Goal: Information Seeking & Learning: Learn about a topic

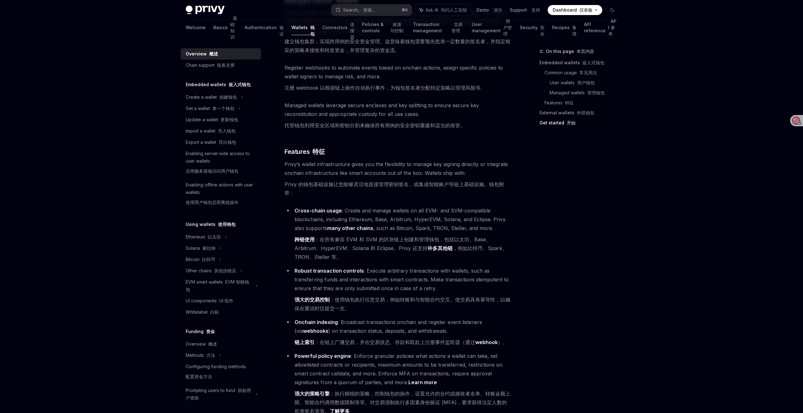
scroll to position [928, 0]
drag, startPoint x: 321, startPoint y: 316, endPoint x: 516, endPoint y: 313, distance: 195.2
click at [516, 314] on div "On this page 本页内容 Embedded wallets 嵌入式钱包 Common usage 常见用法 User wallets 用户钱包 Ma…" at bounding box center [402, 36] width 442 height 1859
click at [516, 313] on div "On this page 本页内容 Embedded wallets 嵌入式钱包 Common usage 常见用法 User wallets 用户钱包 Ma…" at bounding box center [402, 36] width 442 height 1859
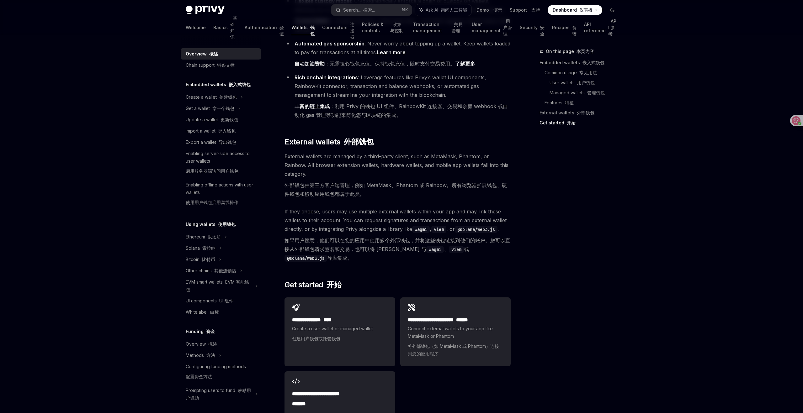
scroll to position [1445, 0]
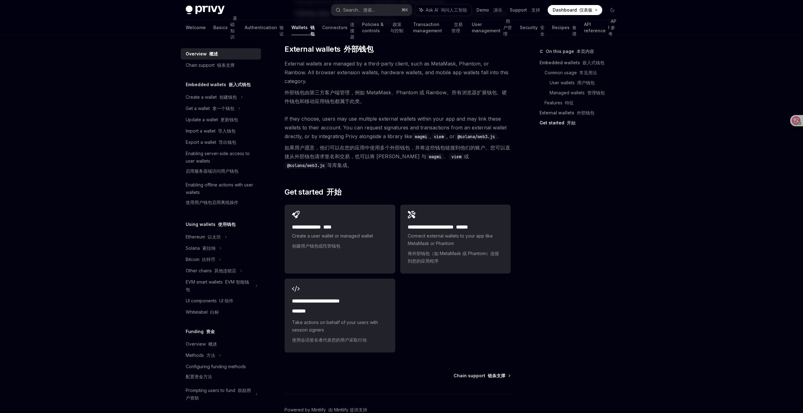
click at [359, 373] on div "Chain support 链条支撑 Powered by Mintlify 由 Mintlify 提供支持" at bounding box center [398, 411] width 226 height 76
click at [225, 103] on div "Ethereum 以太坊" at bounding box center [221, 97] width 80 height 11
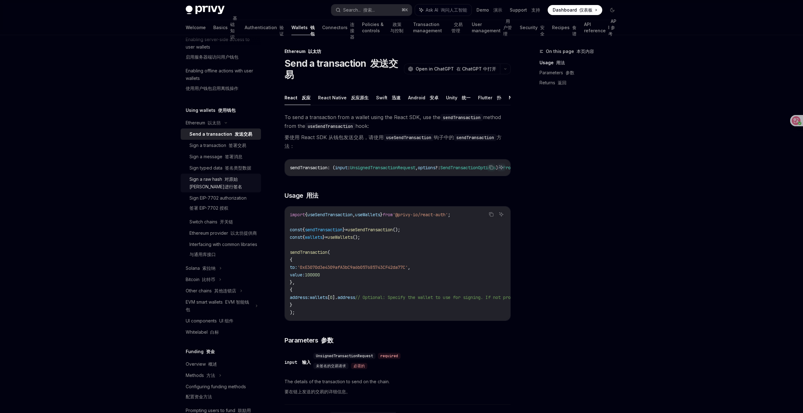
scroll to position [115, 0]
click at [238, 313] on div "EVM smart wallets EVM 智能钱包" at bounding box center [219, 305] width 66 height 15
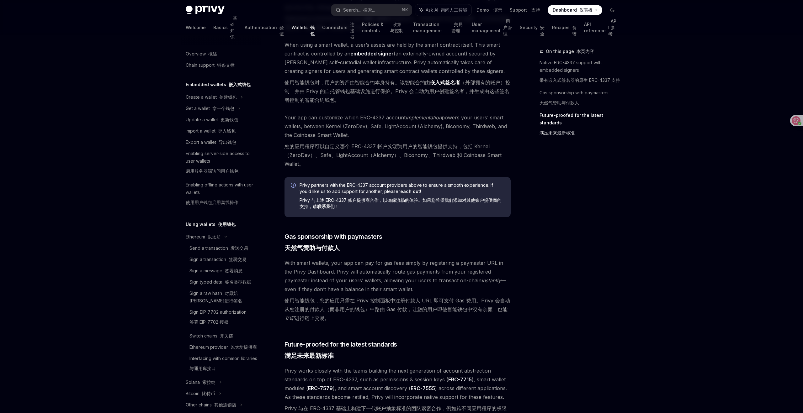
type textarea "*"
